Goal: Transaction & Acquisition: Download file/media

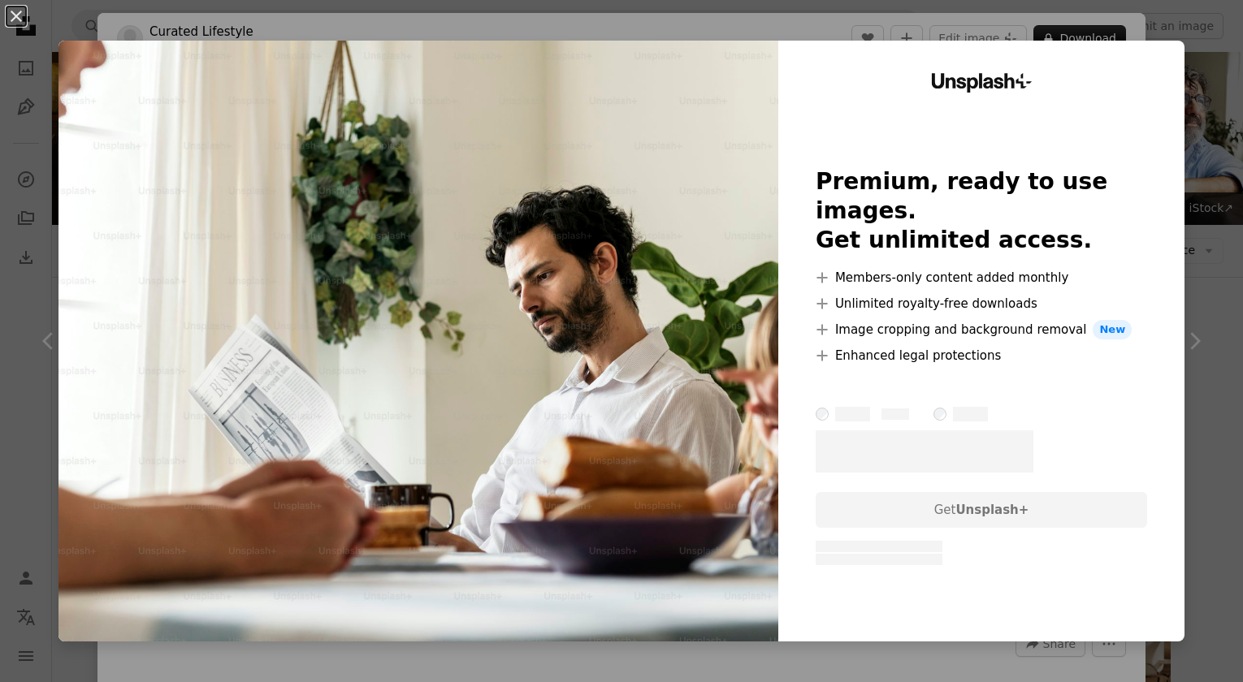
scroll to position [1010, 0]
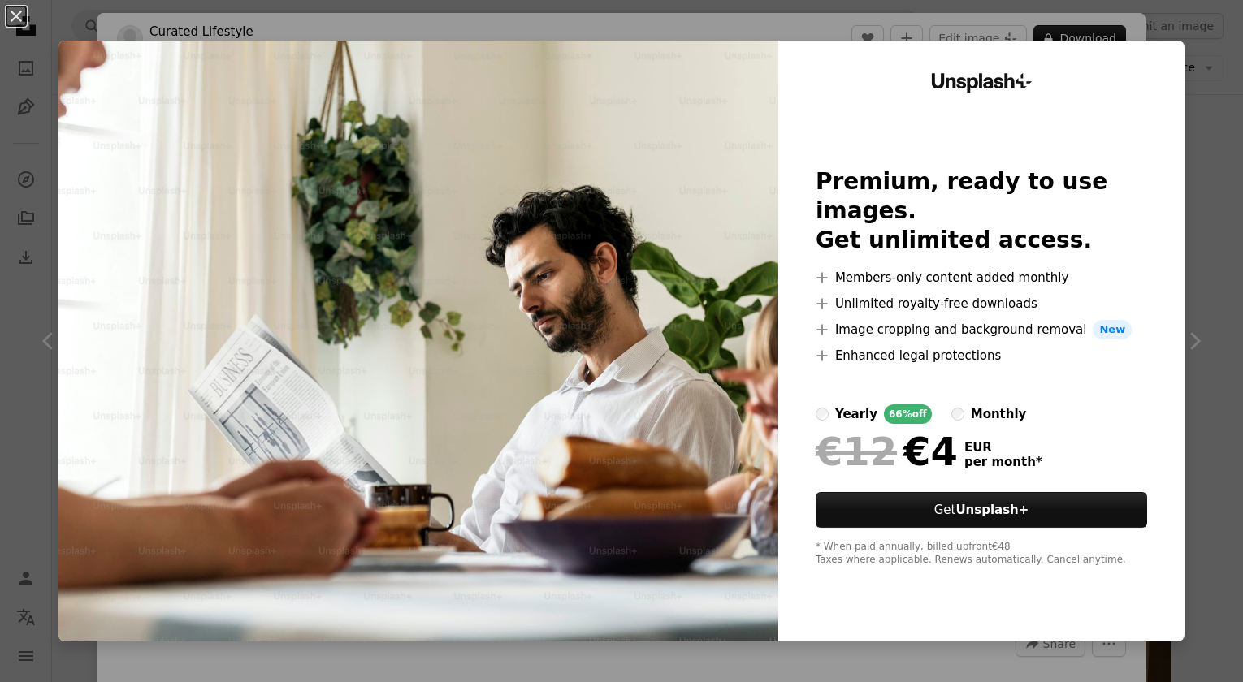
click at [567, 222] on img at bounding box center [418, 341] width 720 height 601
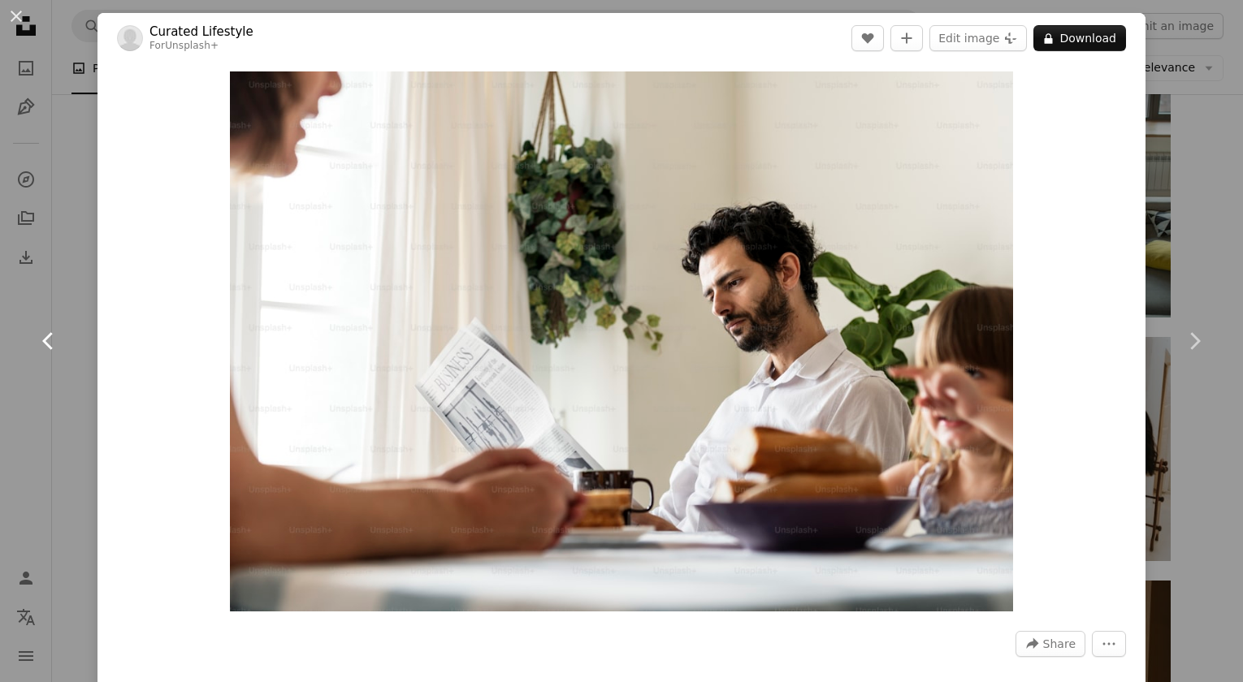
click at [76, 265] on link "Chevron left" at bounding box center [48, 341] width 97 height 156
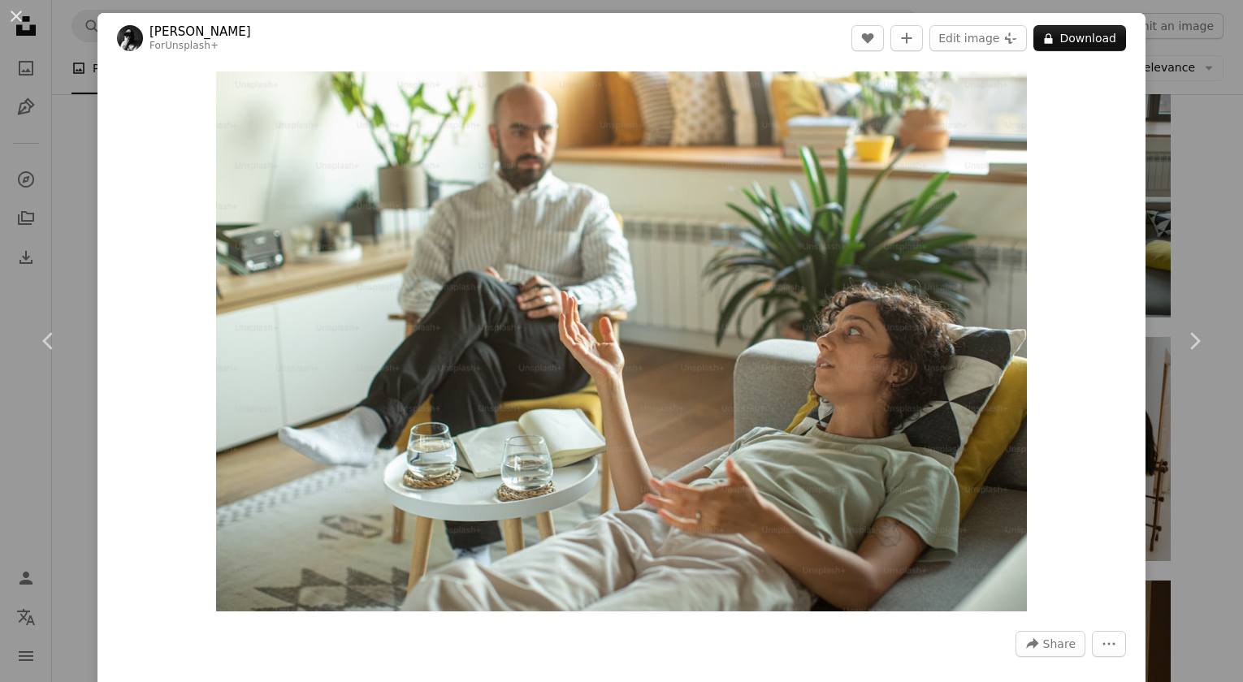
click at [62, 242] on div "An X shape Chevron left Chevron right [PERSON_NAME] For Unsplash+ A heart A plu…" at bounding box center [621, 341] width 1243 height 682
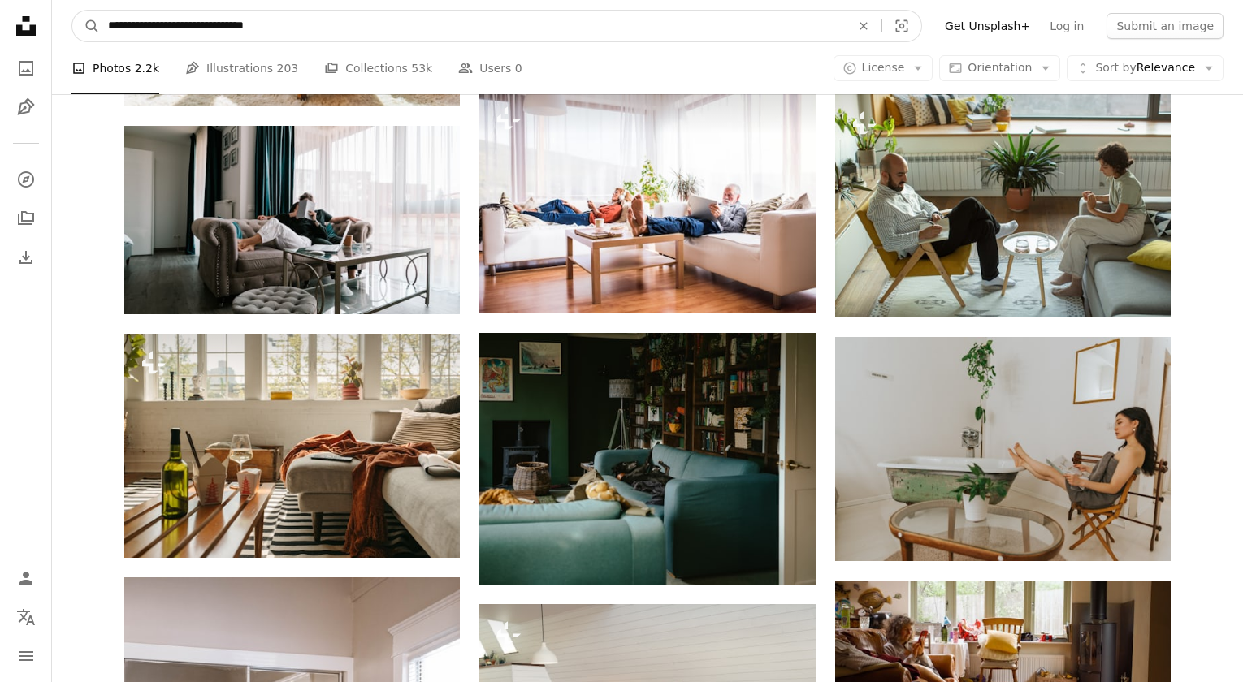
drag, startPoint x: 344, startPoint y: 26, endPoint x: 231, endPoint y: 18, distance: 112.4
click at [231, 18] on input "**********" at bounding box center [473, 26] width 746 height 31
type input "**********"
click at [86, 26] on button "A magnifying glass" at bounding box center [86, 26] width 28 height 31
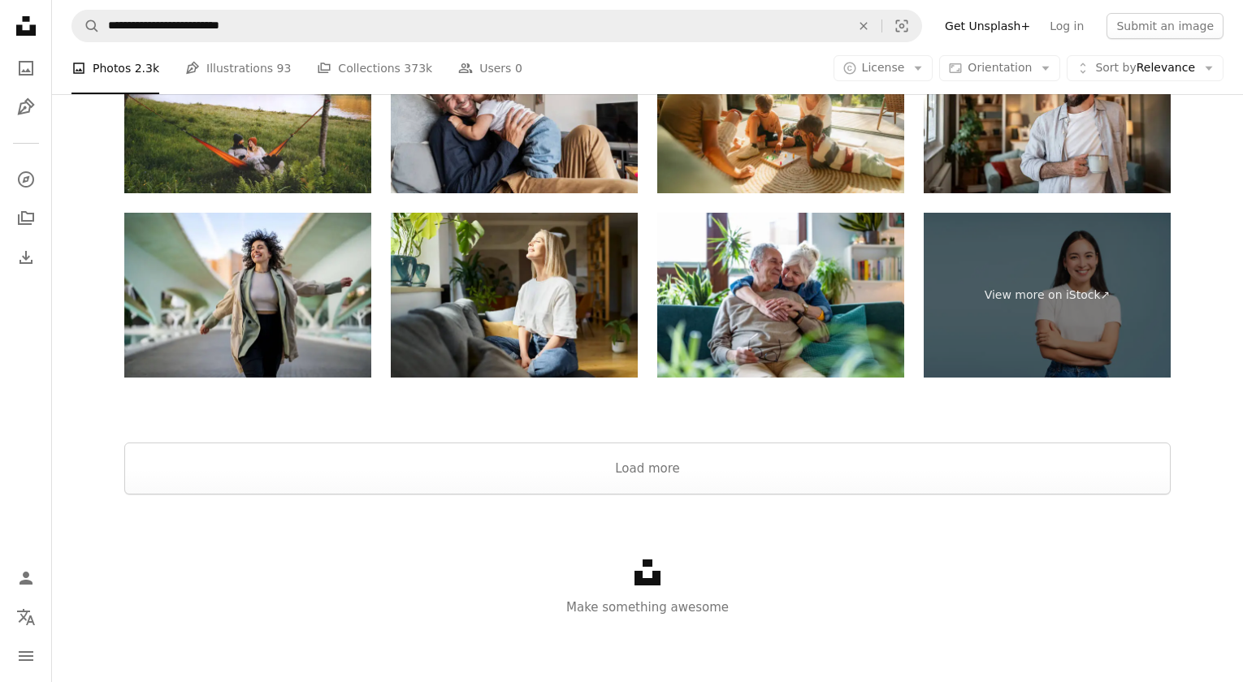
scroll to position [4080, 0]
click at [690, 469] on button "Load more" at bounding box center [647, 469] width 1046 height 52
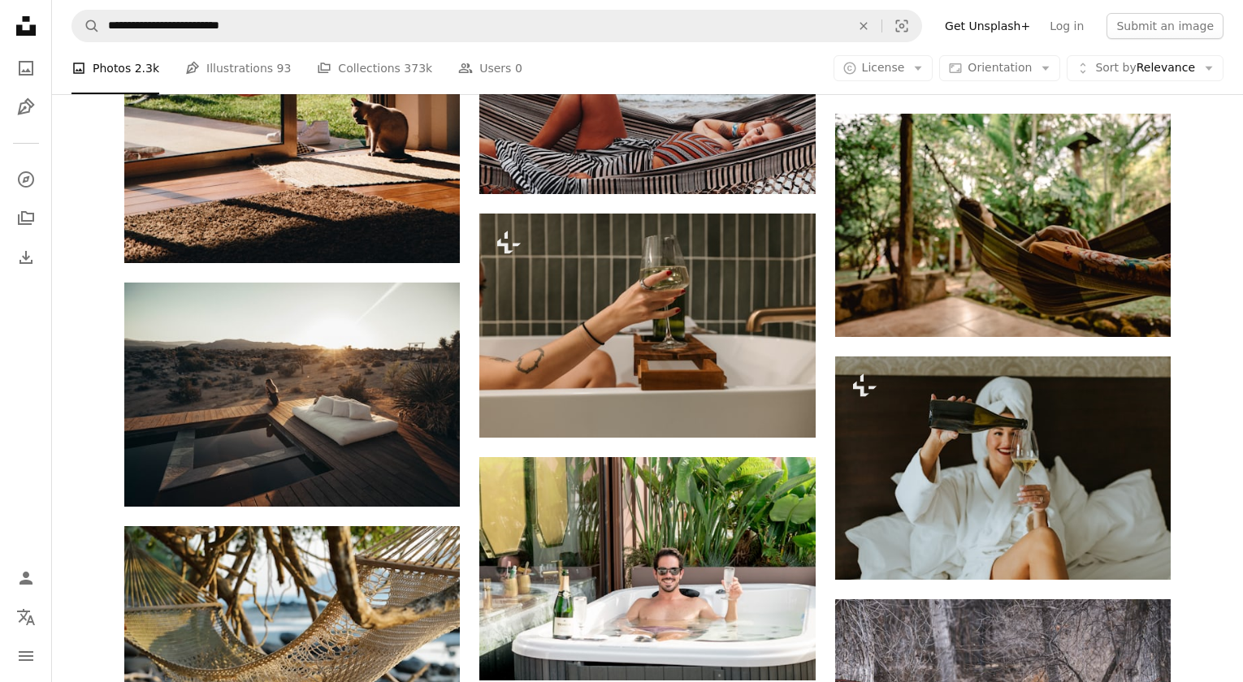
scroll to position [6895, 0]
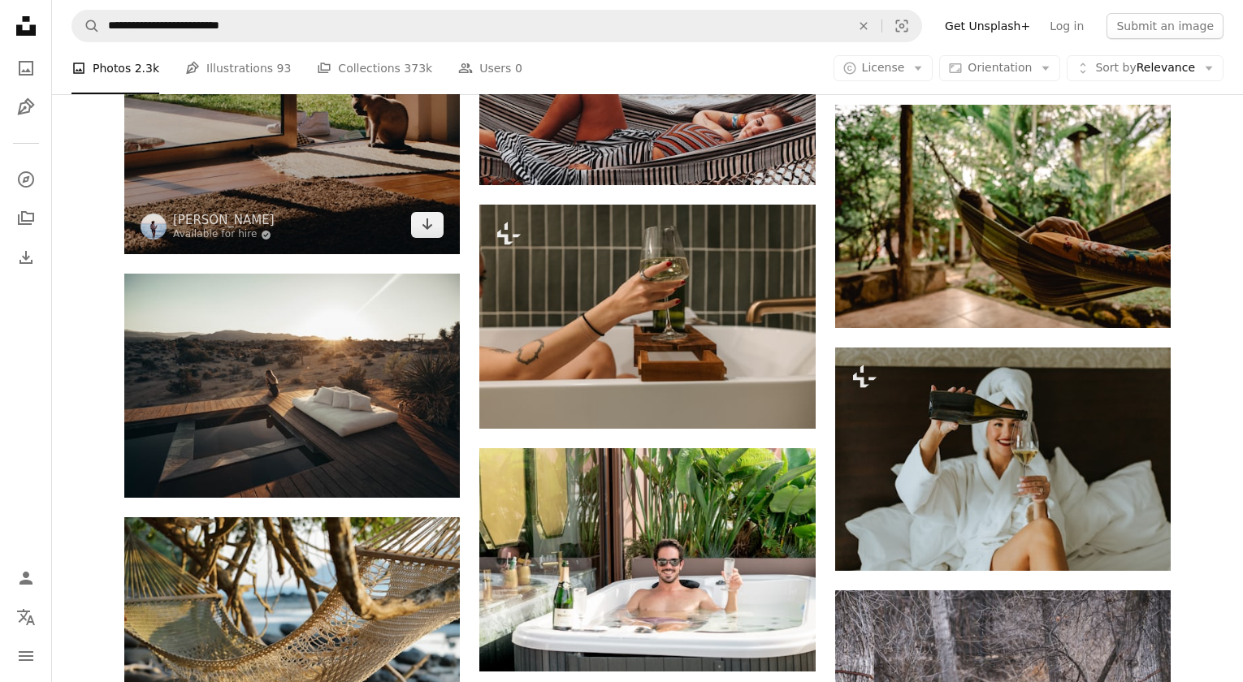
click at [347, 168] on img at bounding box center [291, 3] width 335 height 504
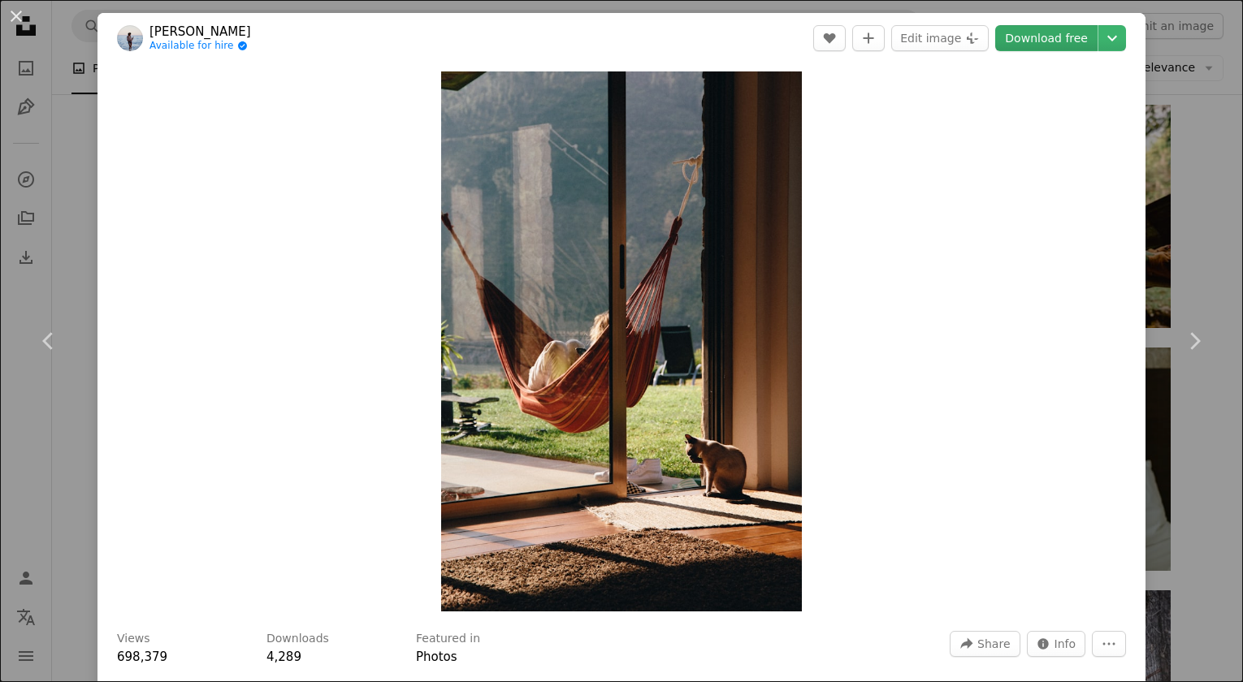
click at [1052, 37] on link "Download free" at bounding box center [1046, 38] width 102 height 26
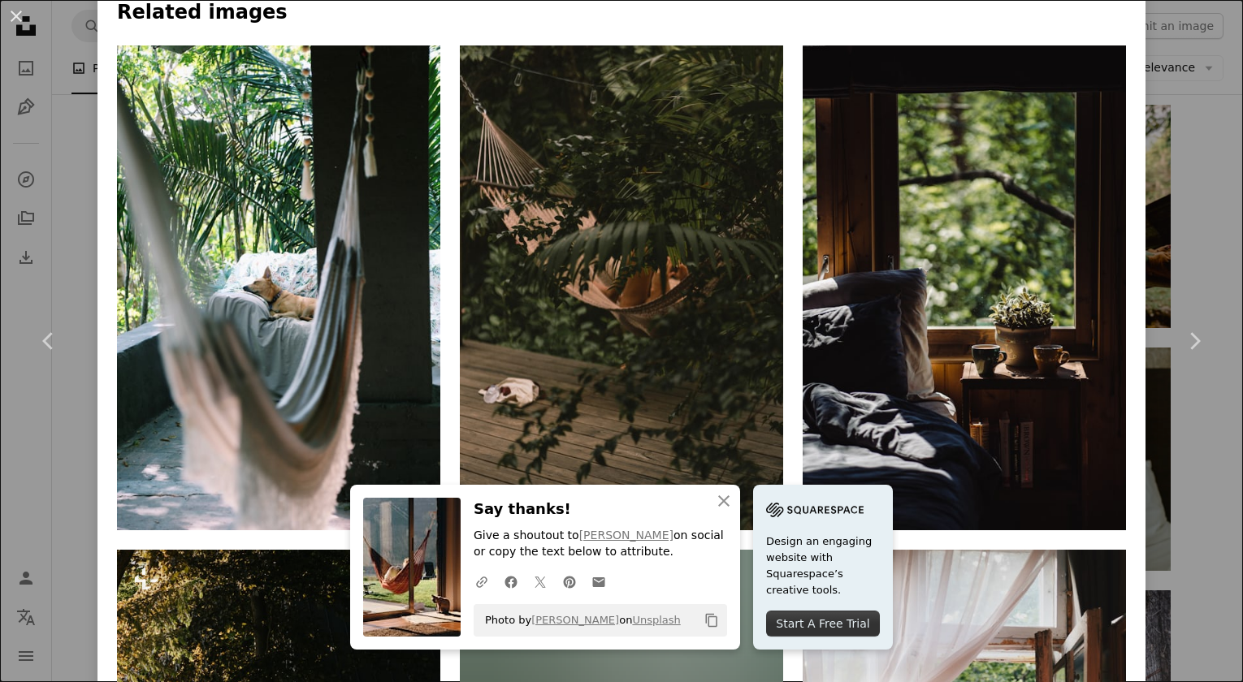
scroll to position [1204, 0]
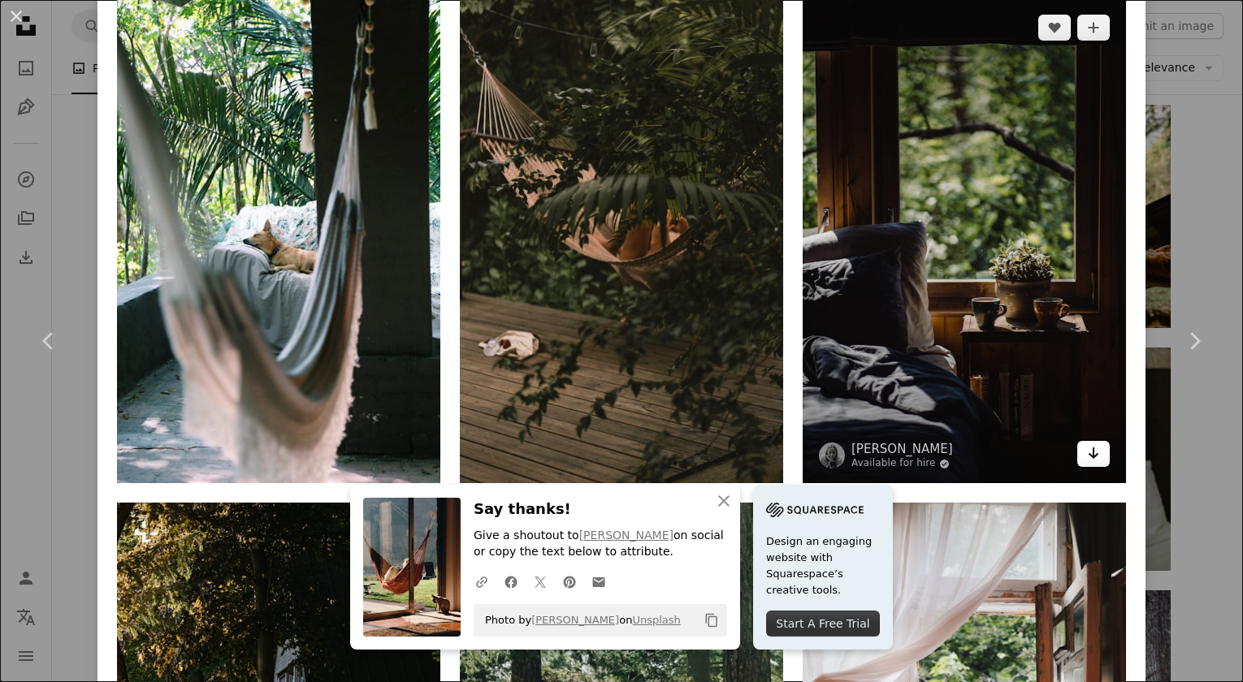
click at [1091, 443] on icon "Arrow pointing down" at bounding box center [1093, 452] width 13 height 19
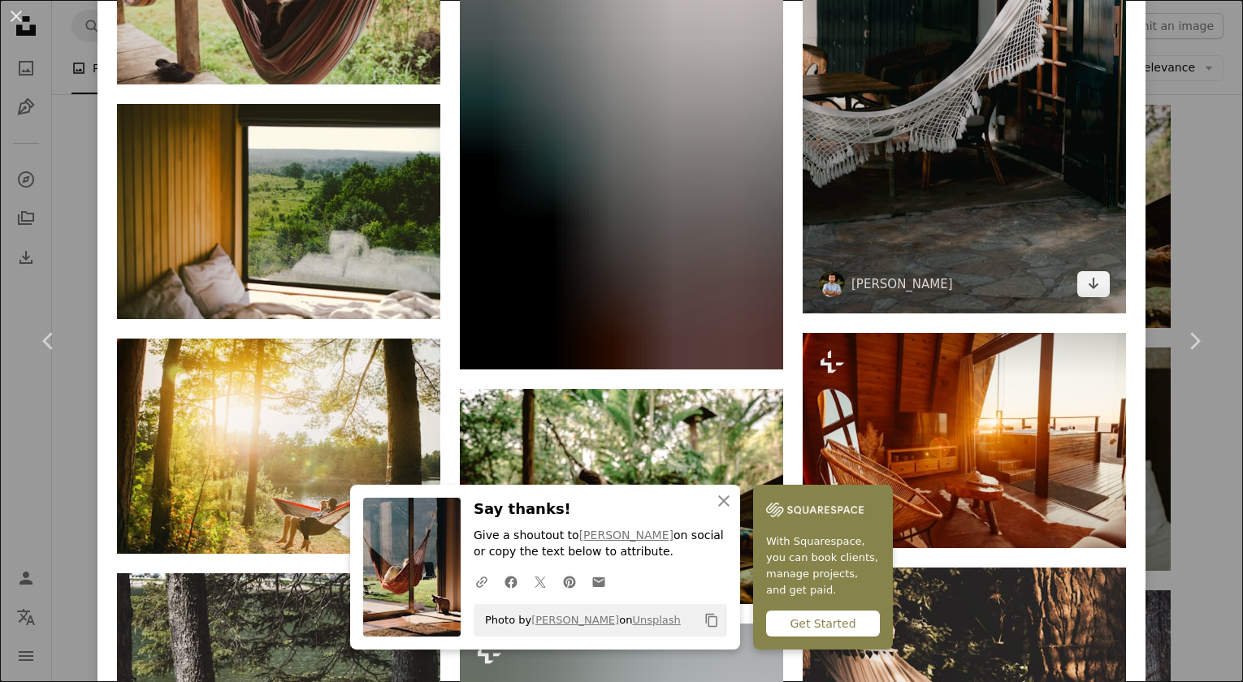
scroll to position [2840, 0]
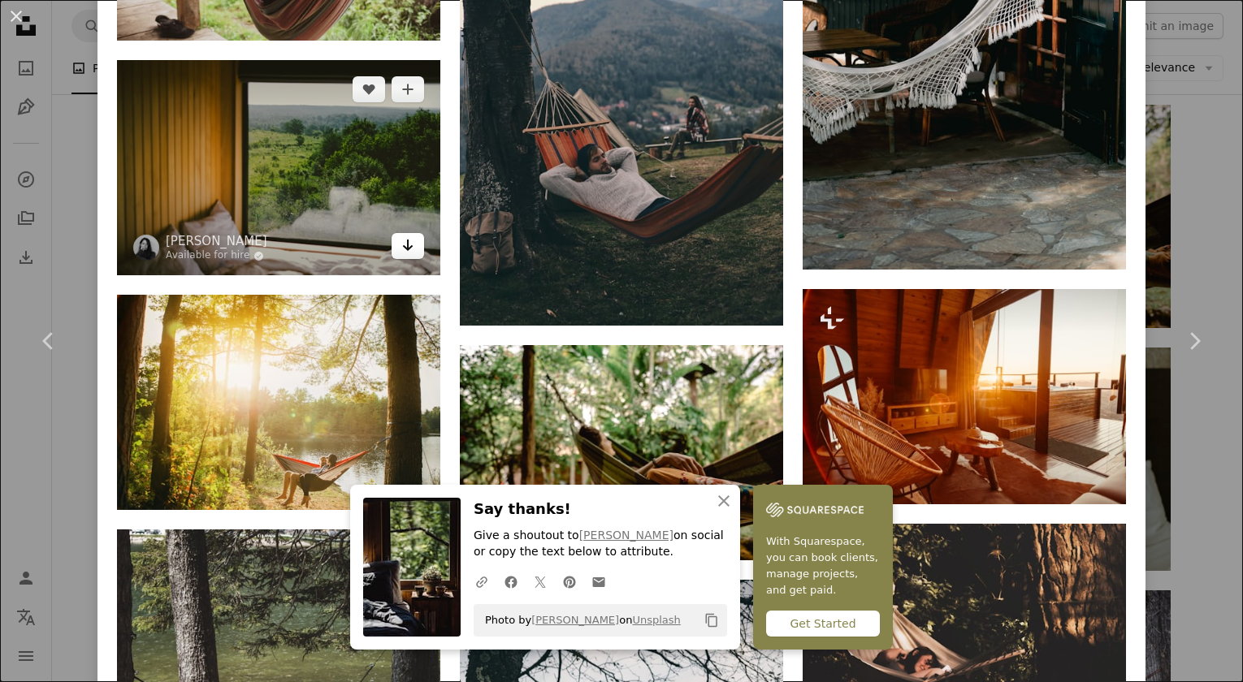
click at [405, 240] on icon "Arrow pointing down" at bounding box center [407, 245] width 13 height 19
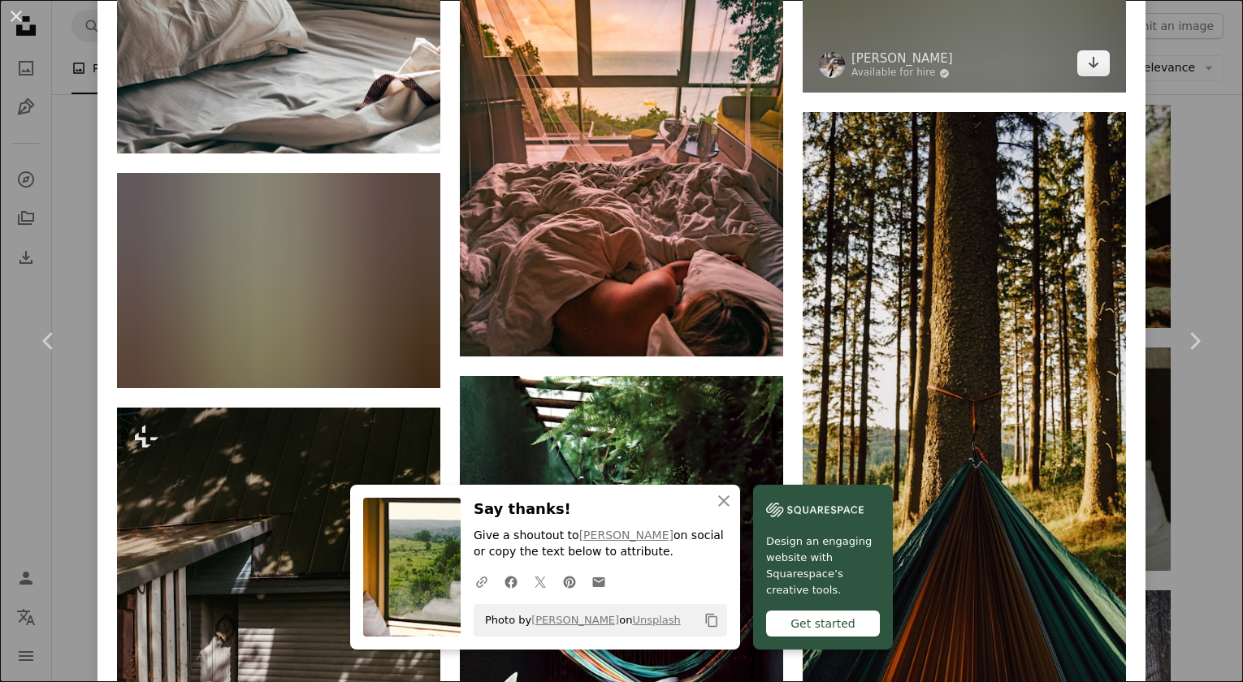
scroll to position [6972, 0]
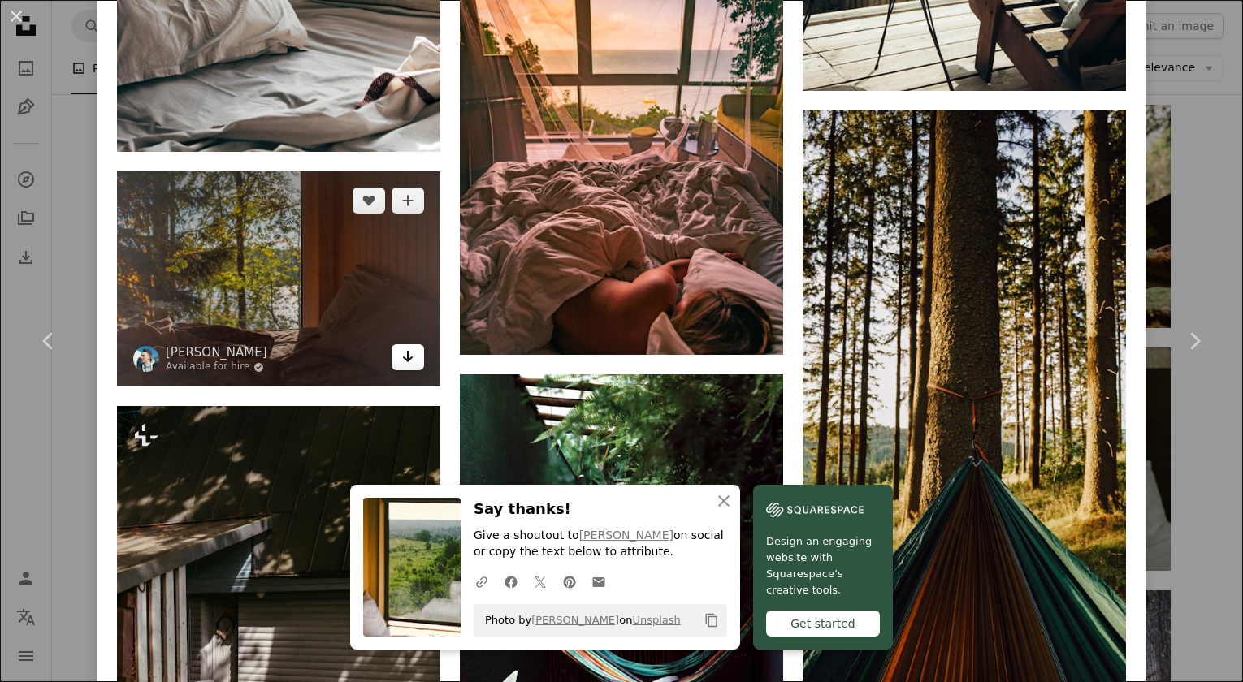
click at [410, 352] on icon "Download" at bounding box center [408, 356] width 11 height 11
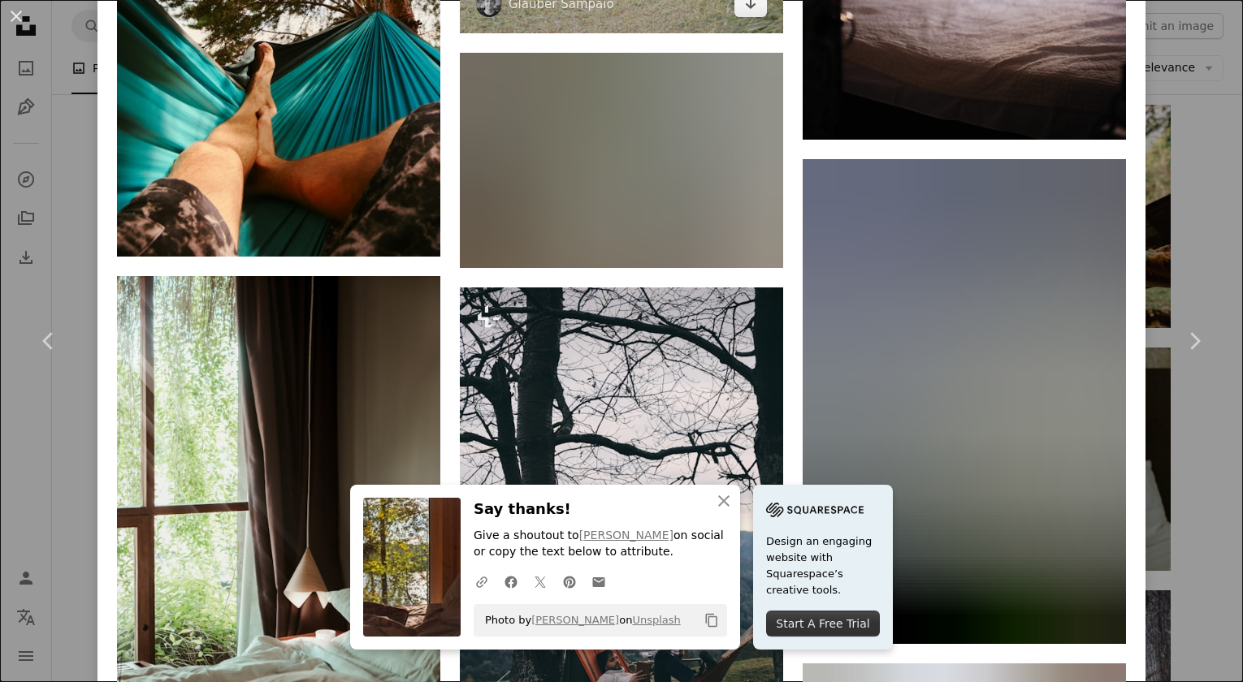
scroll to position [12899, 0]
